Goal: Book appointment/travel/reservation

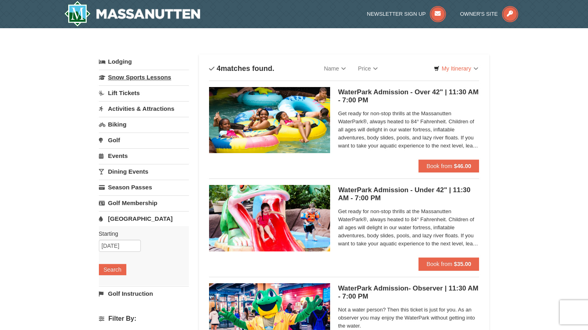
click at [116, 80] on link "Snow Sports Lessons" at bounding box center [144, 77] width 90 height 15
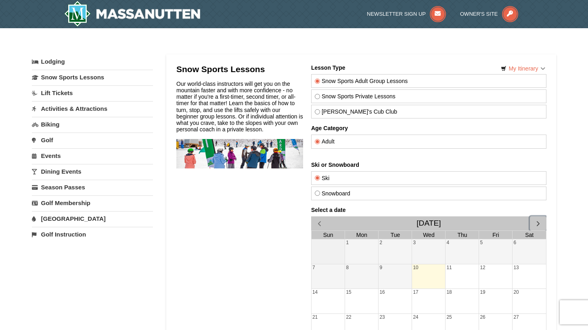
click at [536, 223] on span "button" at bounding box center [537, 224] width 8 height 8
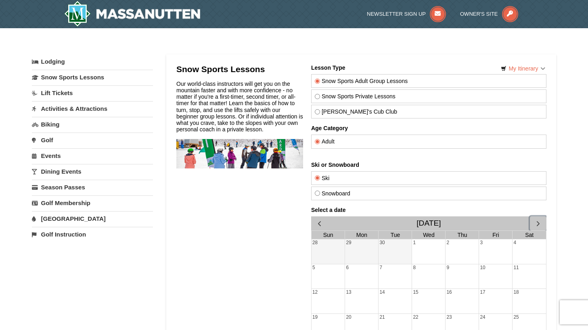
click at [536, 223] on span "button" at bounding box center [537, 224] width 8 height 8
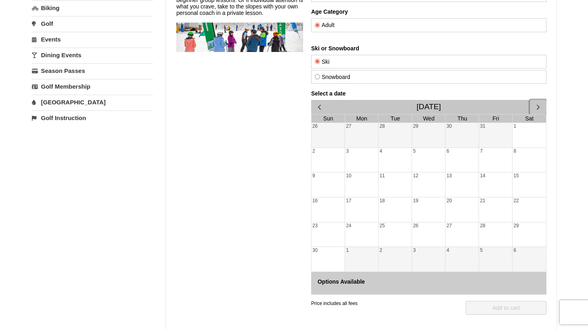
scroll to position [121, 0]
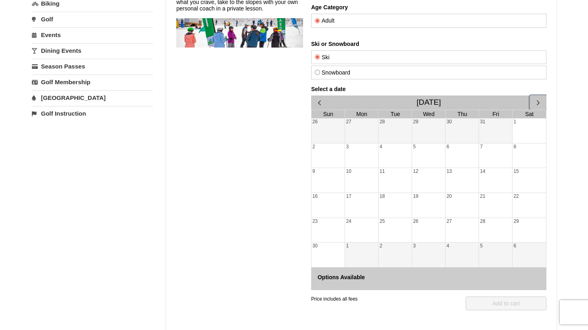
click at [519, 205] on div "22" at bounding box center [528, 205] width 33 height 25
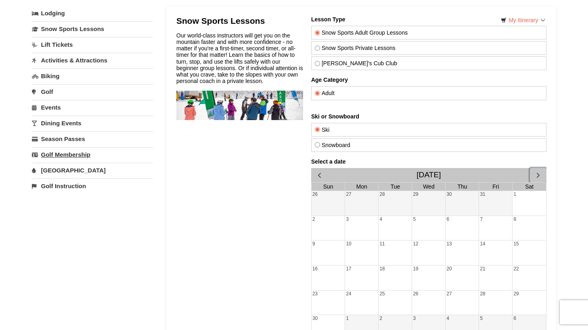
scroll to position [40, 0]
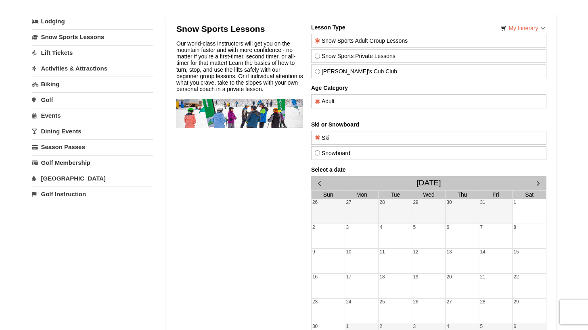
click at [48, 105] on link "Golf" at bounding box center [92, 99] width 121 height 15
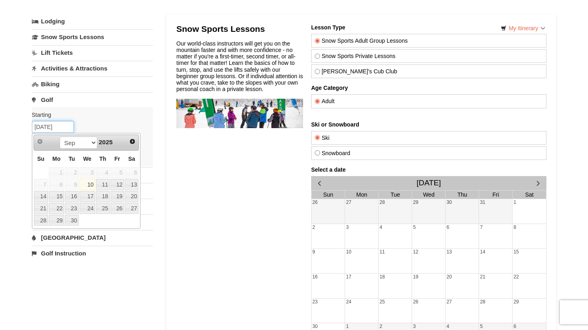
drag, startPoint x: 63, startPoint y: 128, endPoint x: 36, endPoint y: 128, distance: 26.6
click at [36, 128] on input "09/10/2025" at bounding box center [53, 127] width 42 height 12
click at [90, 143] on select "Sep Oct Nov Dec" at bounding box center [79, 143] width 38 height 12
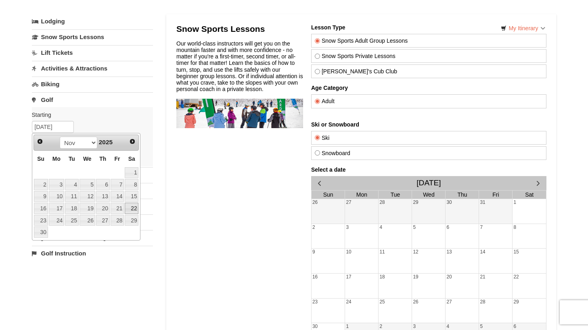
click at [129, 209] on link "22" at bounding box center [132, 208] width 14 height 11
type input "[DATE]"
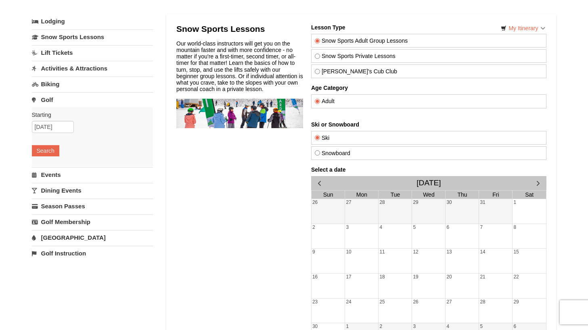
click at [50, 101] on link "Golf" at bounding box center [92, 99] width 121 height 15
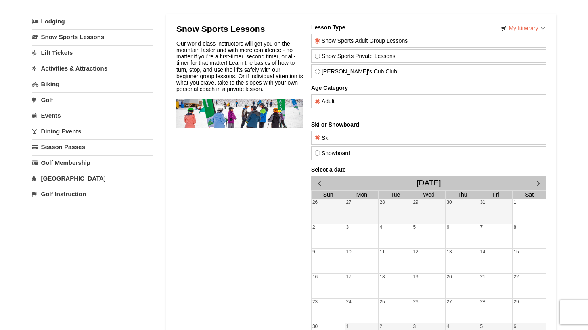
click at [50, 101] on link "Golf" at bounding box center [92, 99] width 121 height 15
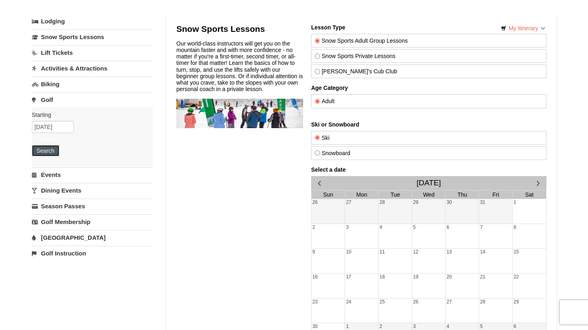
click at [56, 149] on button "Search" at bounding box center [45, 150] width 27 height 11
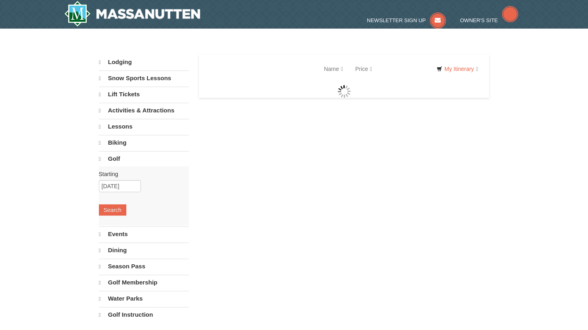
select select "9"
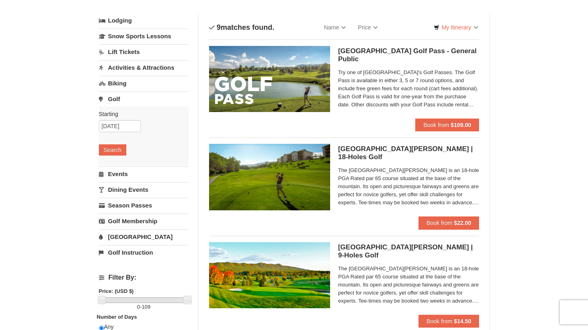
scroll to position [40, 0]
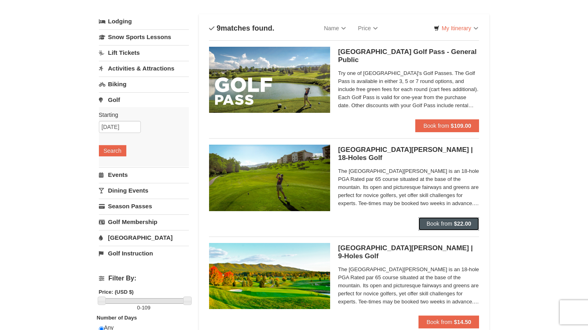
click at [438, 225] on span "Book from" at bounding box center [440, 224] width 26 height 6
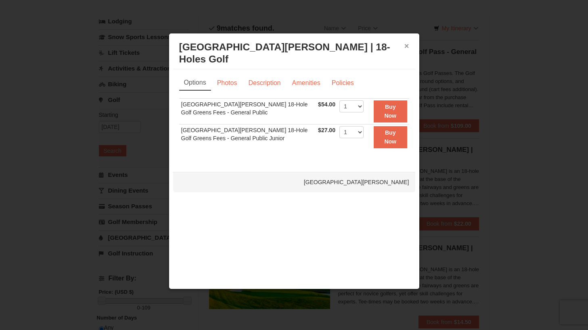
click at [404, 49] on button "×" at bounding box center [406, 46] width 5 height 8
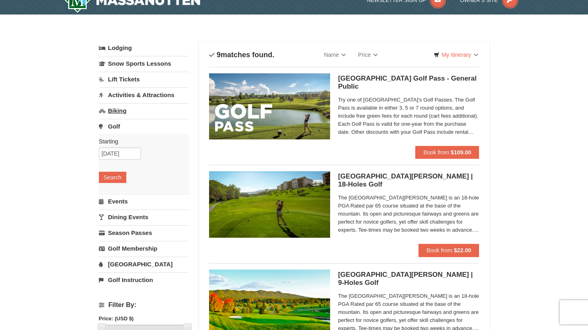
scroll to position [0, 0]
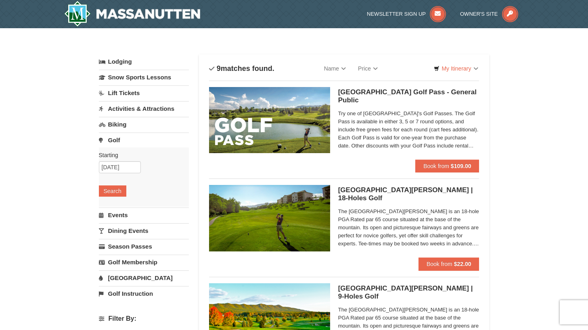
click at [118, 138] on link "Golf" at bounding box center [144, 140] width 90 height 15
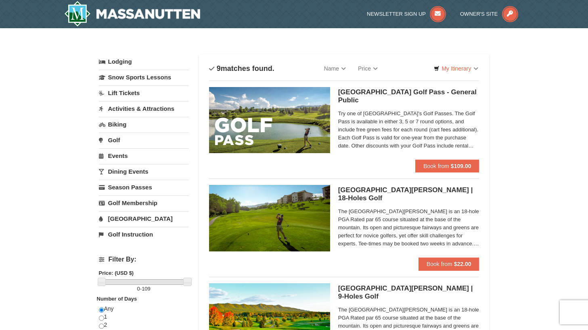
click at [118, 138] on link "Golf" at bounding box center [144, 140] width 90 height 15
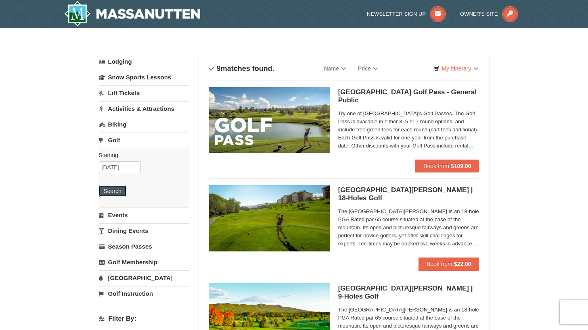
click at [115, 188] on button "Search" at bounding box center [112, 191] width 27 height 11
click at [131, 107] on link "Activities & Attractions" at bounding box center [144, 108] width 90 height 15
click at [121, 164] on button "Search" at bounding box center [112, 159] width 27 height 11
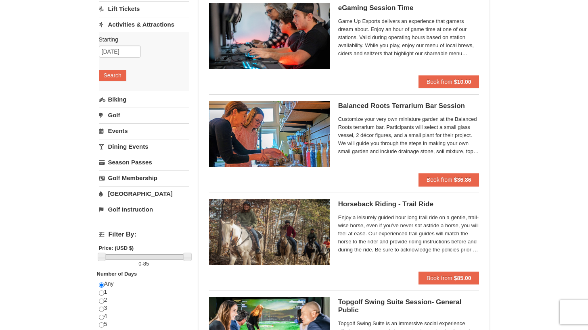
scroll to position [81, 0]
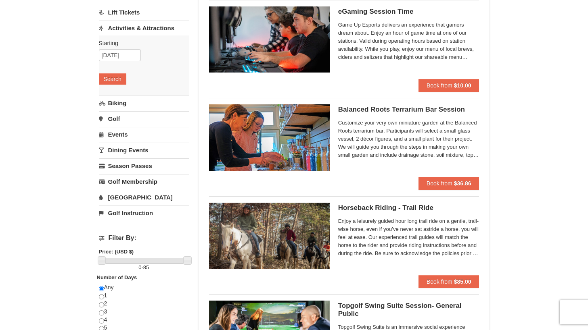
click at [351, 112] on h5 "Balanced Roots Terrarium Bar Session Massanutten Select Classes" at bounding box center [408, 110] width 141 height 8
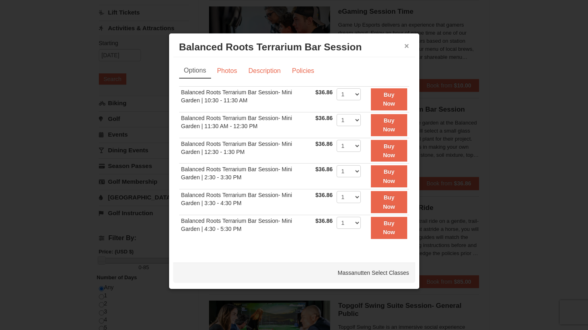
click at [405, 47] on button "×" at bounding box center [406, 46] width 5 height 8
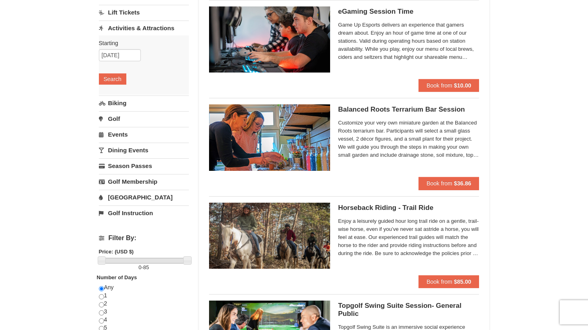
click at [115, 199] on link "[GEOGRAPHIC_DATA]" at bounding box center [144, 197] width 90 height 15
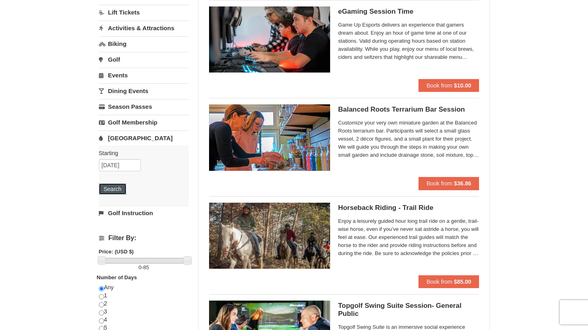
click at [115, 194] on button "Search" at bounding box center [112, 189] width 27 height 11
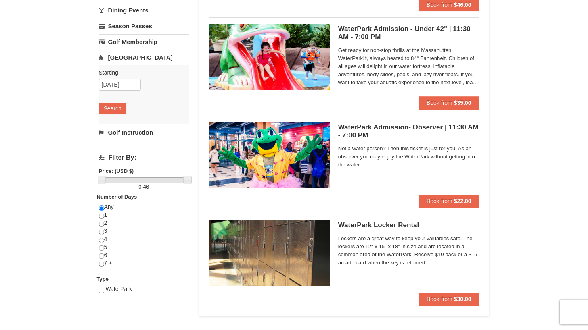
scroll to position [242, 0]
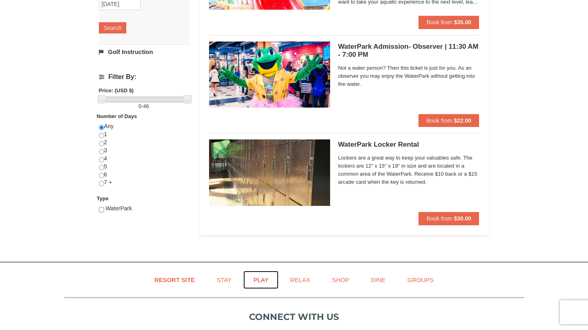
click at [258, 283] on link "Play" at bounding box center [260, 280] width 35 height 18
